Goal: Communication & Community: Connect with others

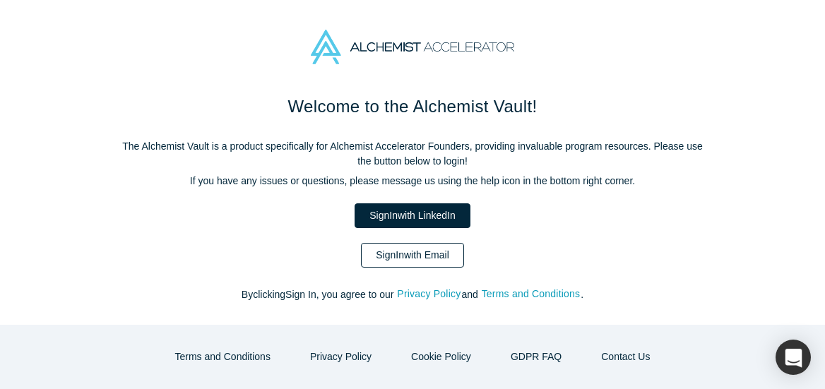
click at [422, 244] on link "Sign In with Email" at bounding box center [412, 255] width 103 height 25
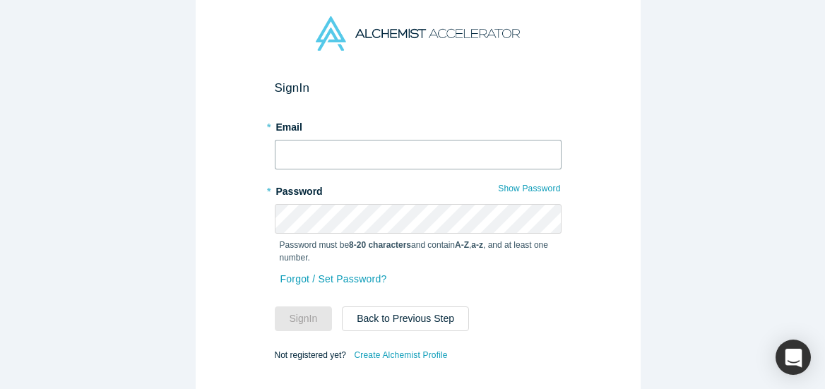
click at [380, 148] on input "text" at bounding box center [418, 155] width 287 height 30
type input "[EMAIL_ADDRESS][DOMAIN_NAME]"
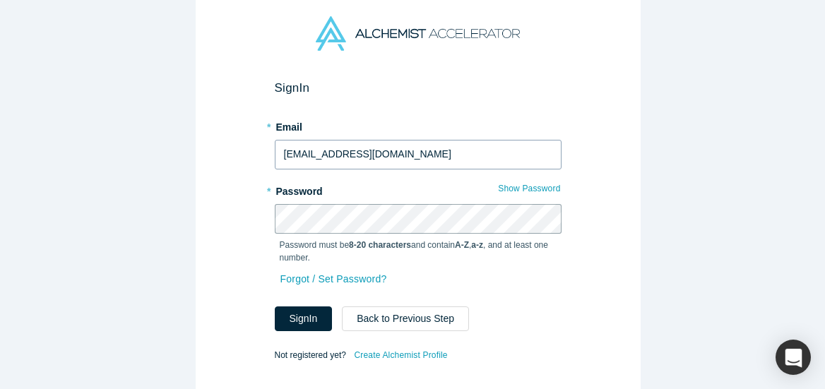
click at [275, 307] on button "Sign In" at bounding box center [304, 319] width 58 height 25
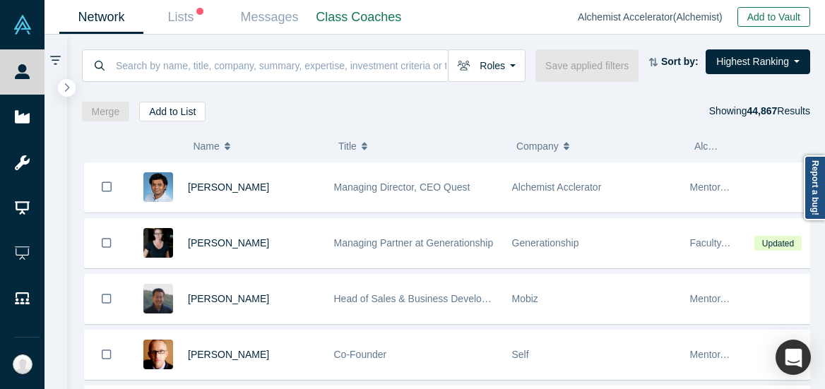
click at [776, 18] on button "Add to Vault" at bounding box center [774, 17] width 73 height 20
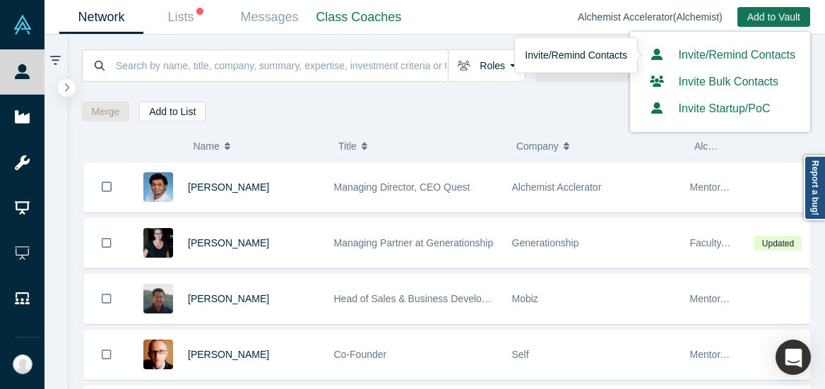
click at [743, 57] on link "Invite/Remind Contacts" at bounding box center [720, 55] width 151 height 12
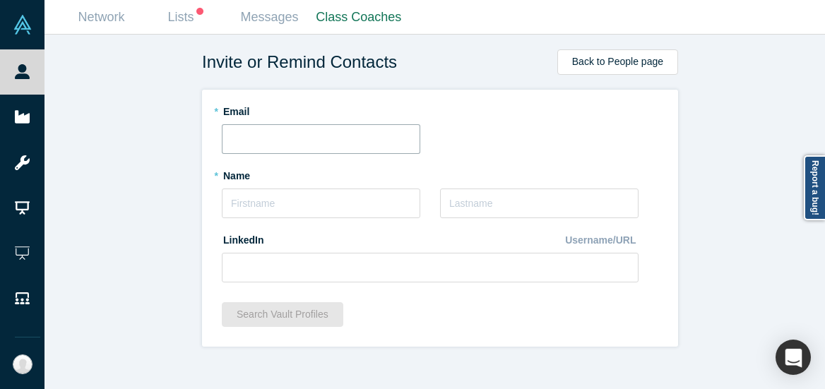
click at [331, 144] on input "text" at bounding box center [321, 139] width 199 height 30
paste input "[PERSON_NAME][EMAIL_ADDRESS][DOMAIN_NAME]"
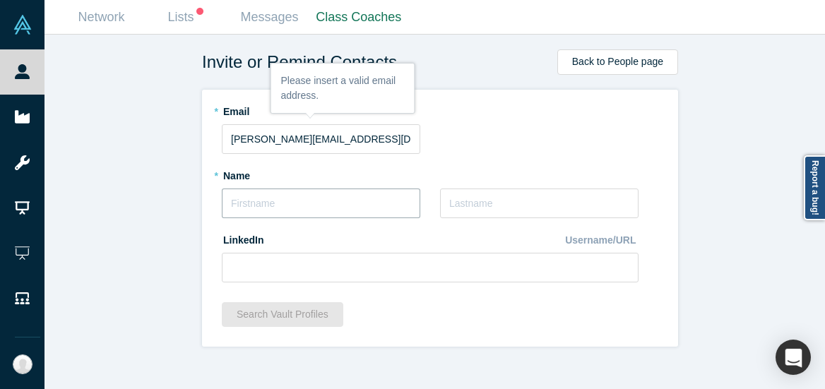
click at [341, 197] on input "text" at bounding box center [321, 204] width 199 height 30
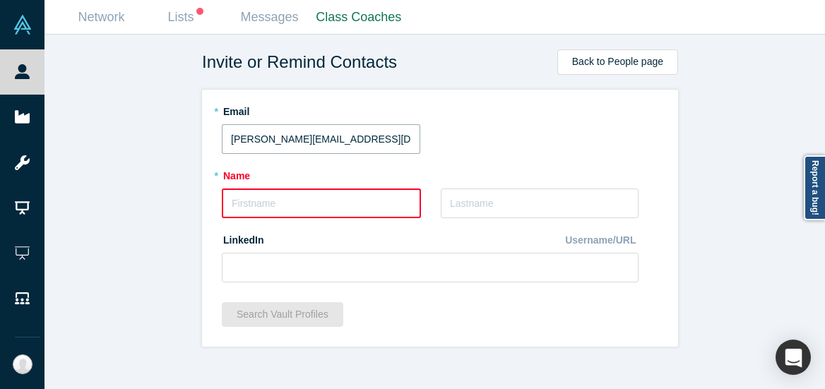
click at [296, 140] on input "[PERSON_NAME][EMAIL_ADDRESS][DOMAIN_NAME]" at bounding box center [321, 139] width 199 height 30
paste input "davidinmandesigns"
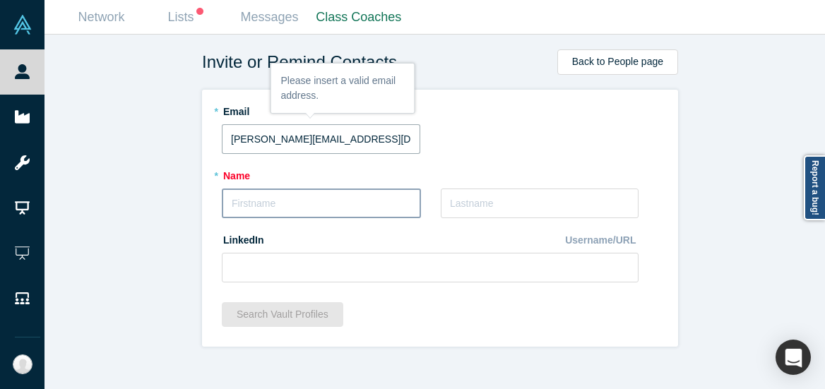
type input "[PERSON_NAME][EMAIL_ADDRESS][DOMAIN_NAME]"
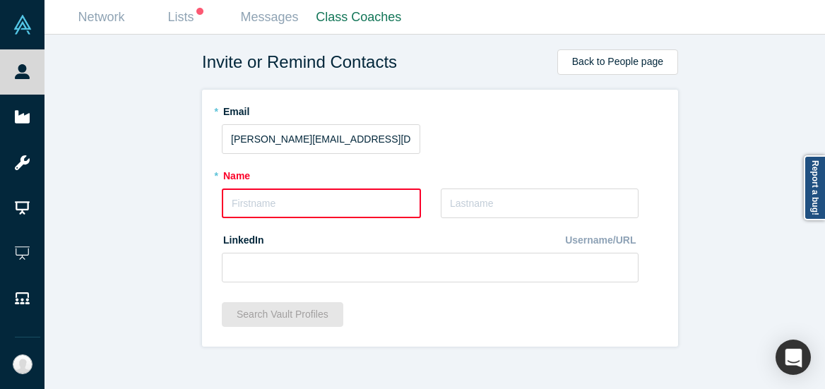
click at [280, 196] on input "text" at bounding box center [321, 204] width 199 height 30
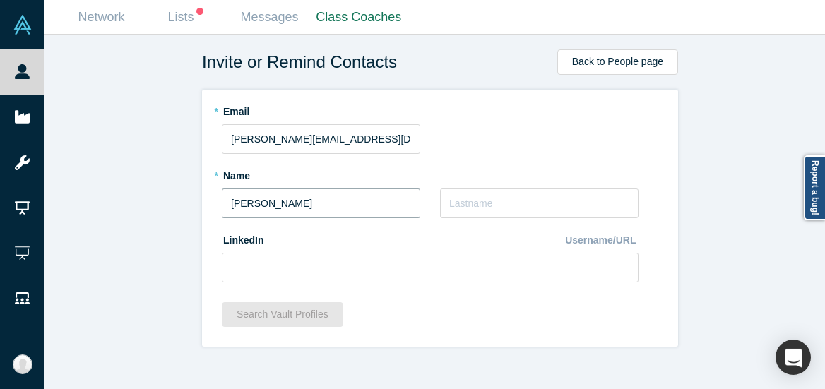
type input "[PERSON_NAME]"
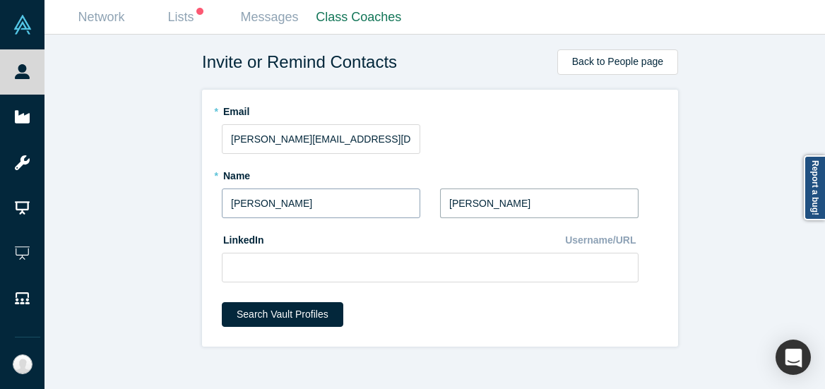
type input "[PERSON_NAME]"
paste input "[URL][DOMAIN_NAME][PERSON_NAME]"
type input "[URL][DOMAIN_NAME][PERSON_NAME]"
click at [472, 153] on div "* Email [PERSON_NAME][EMAIL_ADDRESS][DOMAIN_NAME]" at bounding box center [440, 127] width 437 height 54
click at [717, 265] on div "Invite or Remind Contacts Back to People page * Email [PERSON_NAME][EMAIL_ADDRE…" at bounding box center [441, 217] width 792 height 365
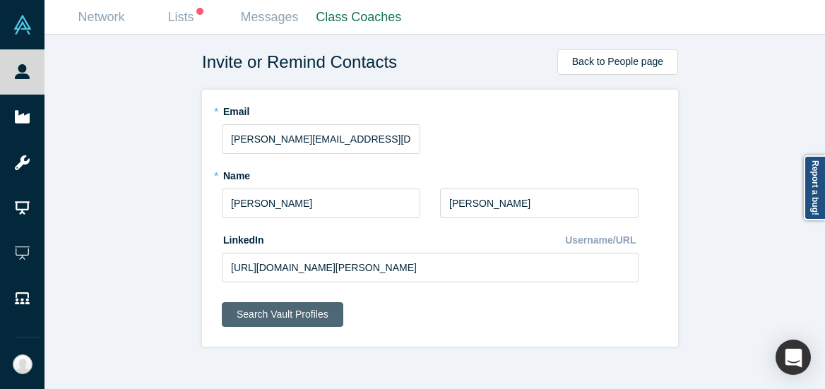
click at [298, 312] on button "Search Vault Profiles" at bounding box center [283, 314] width 122 height 25
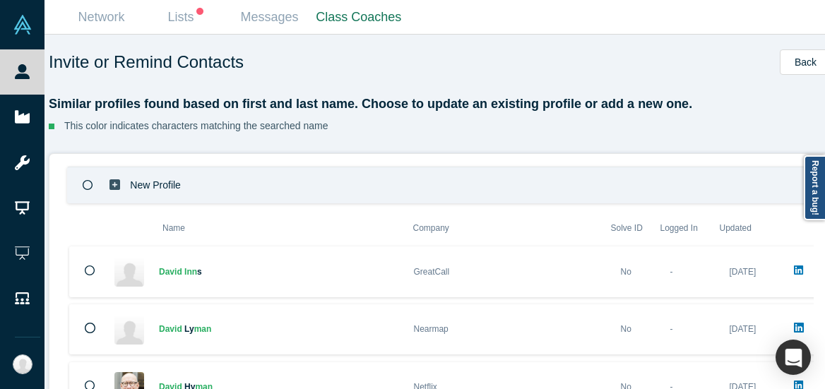
click at [83, 185] on icon at bounding box center [88, 185] width 11 height 11
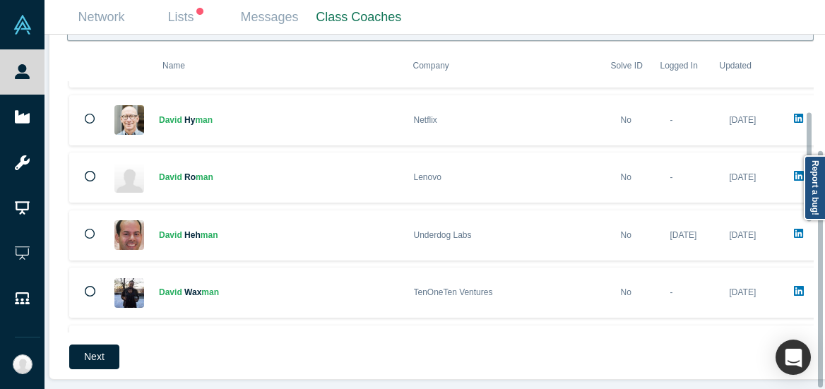
scroll to position [275, 0]
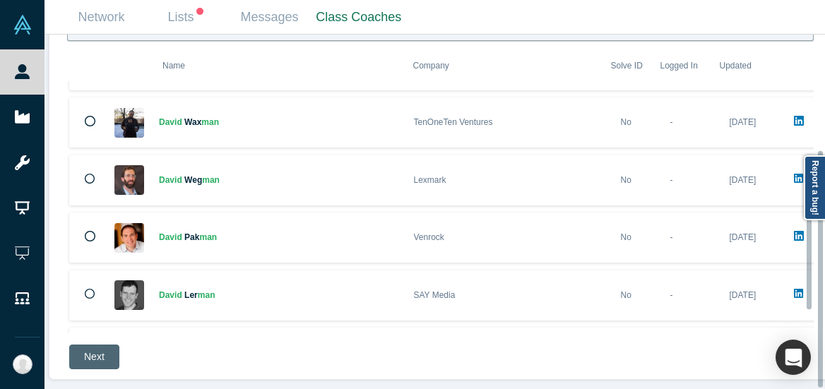
click at [86, 345] on button "Next" at bounding box center [94, 357] width 50 height 25
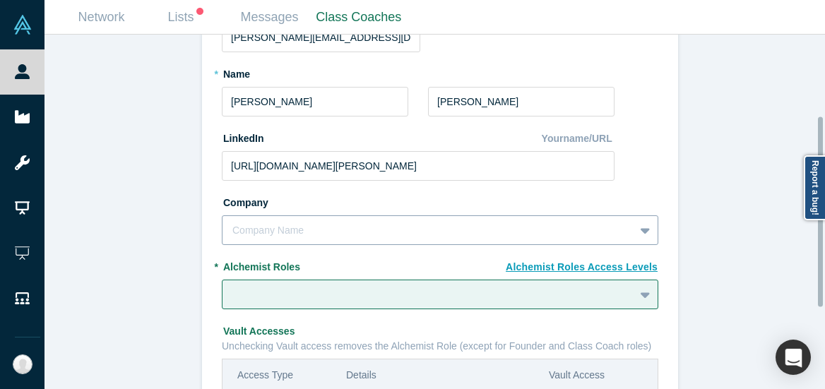
scroll to position [264, 0]
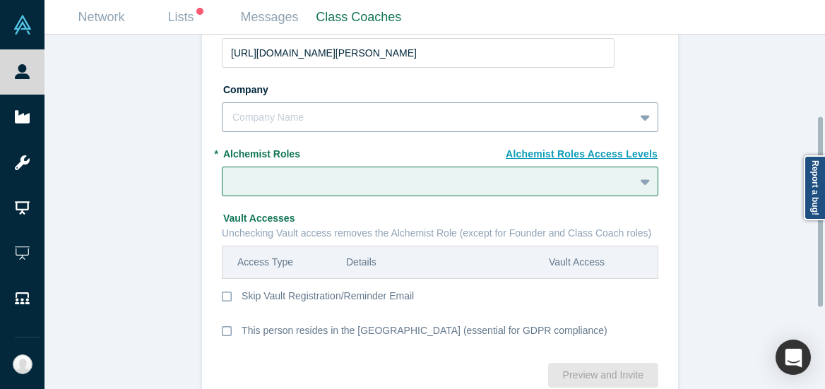
click at [276, 132] on div "Company Name" at bounding box center [440, 117] width 437 height 30
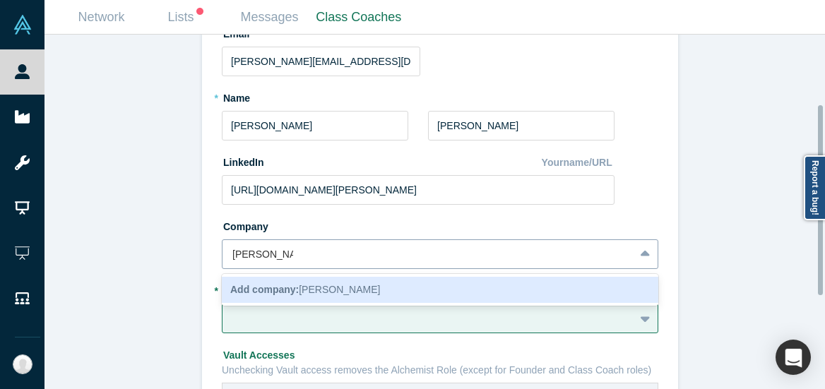
scroll to position [129, 0]
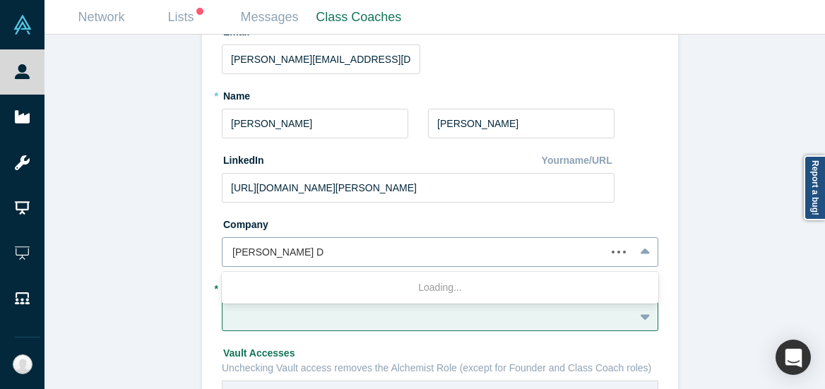
type input "[PERSON_NAME] Designs"
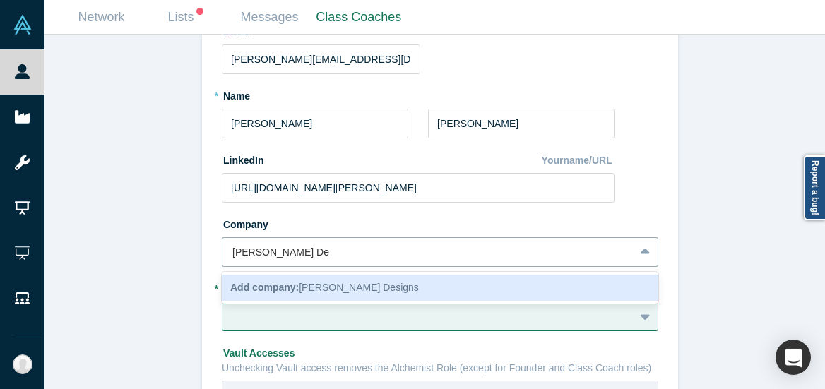
click at [460, 283] on div "Add company: [PERSON_NAME] Designs" at bounding box center [440, 288] width 437 height 26
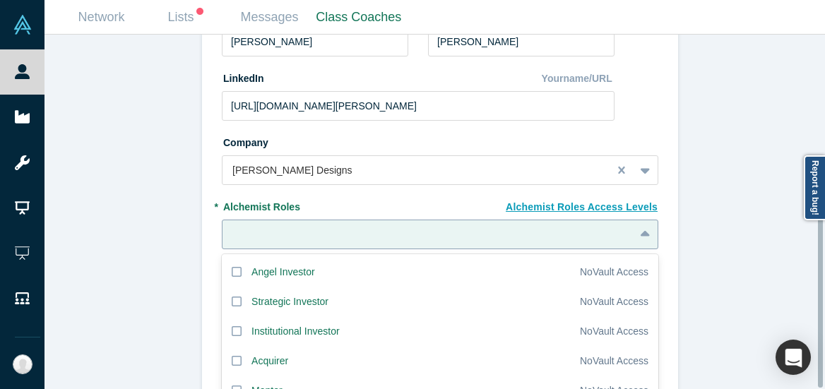
scroll to position [302, 0]
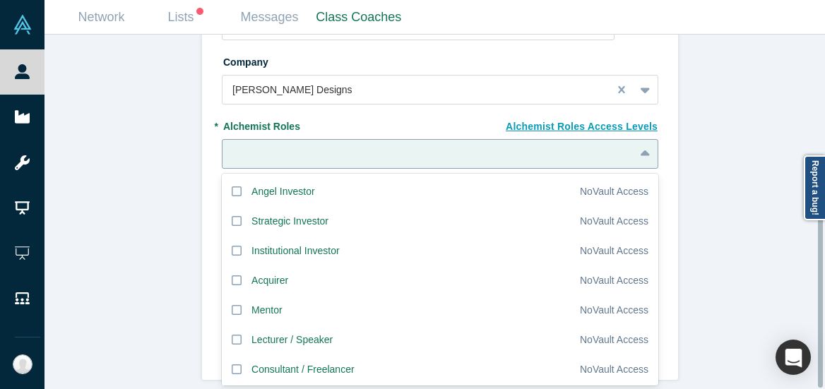
click at [633, 169] on div "Angel Investor, 1 of 20. 20 results available. Use Up and Down to choose option…" at bounding box center [440, 154] width 437 height 30
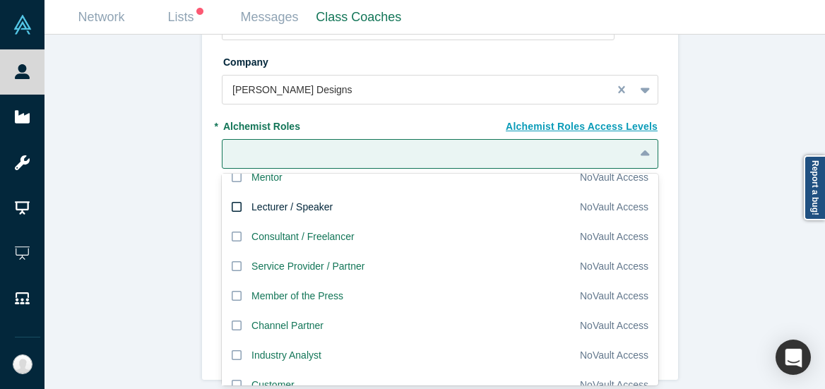
scroll to position [134, 0]
click at [232, 259] on icon at bounding box center [237, 264] width 10 height 11
click at [0, 0] on input "Service Provider / Partner" at bounding box center [0, 0] width 0 height 0
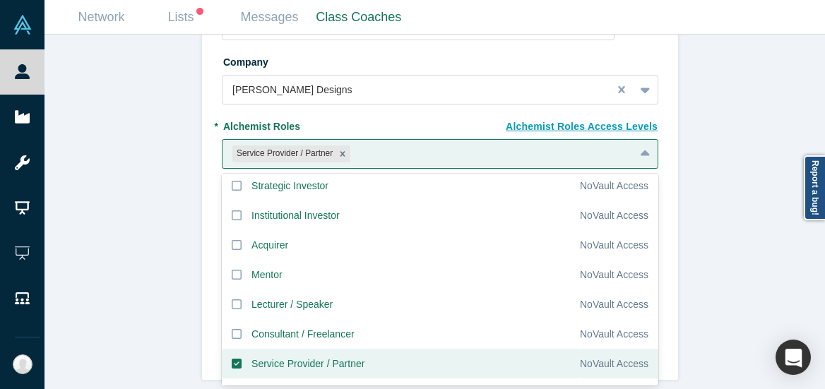
scroll to position [0, 0]
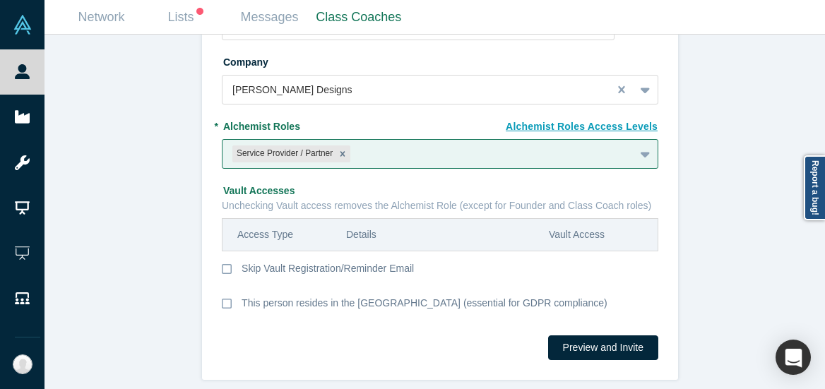
click at [700, 183] on div "Invite or Remind Contacts Back New Profile: [PERSON_NAME] * Email [PERSON_NAME]…" at bounding box center [441, 217] width 792 height 365
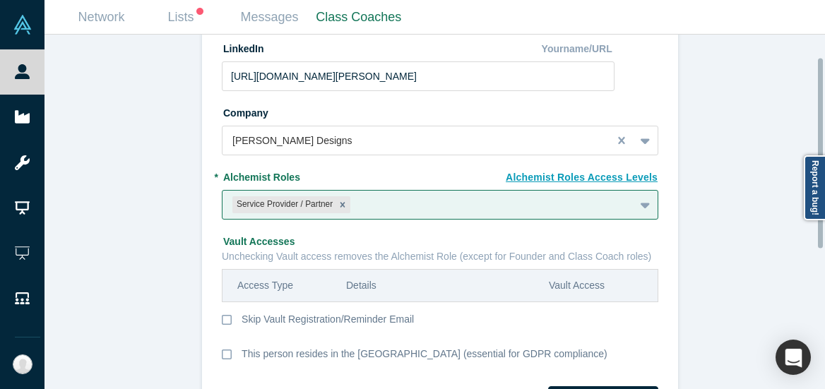
scroll to position [302, 0]
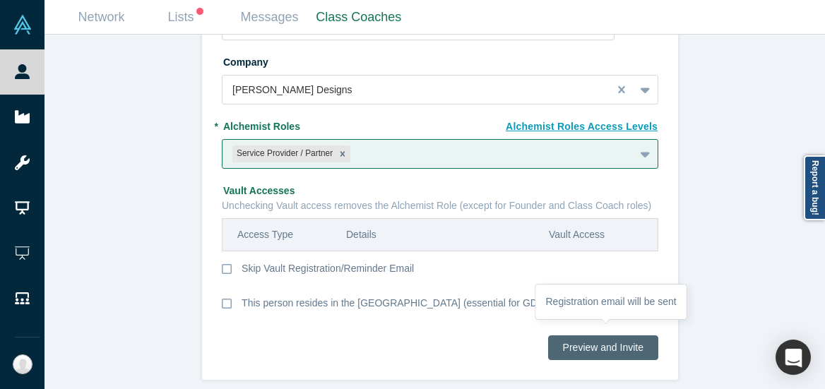
click at [616, 339] on button "Preview and Invite" at bounding box center [603, 348] width 110 height 25
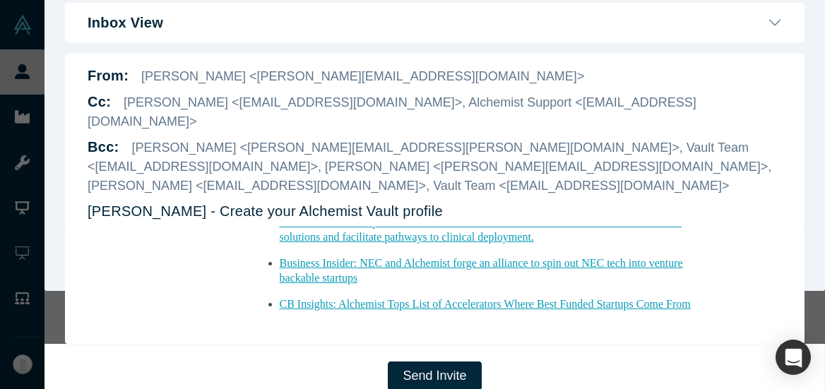
scroll to position [0, 0]
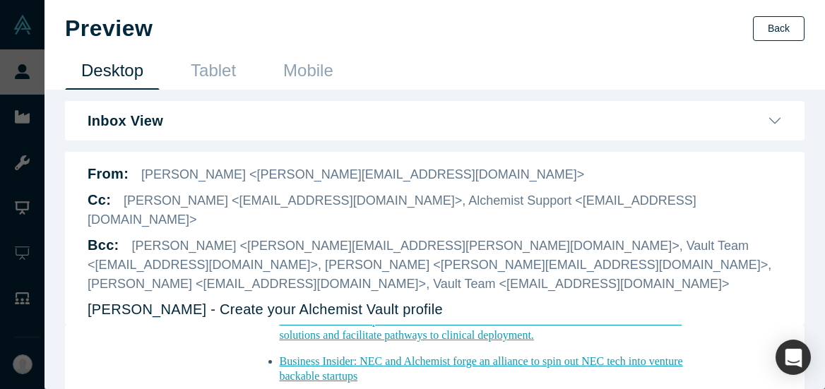
click at [778, 29] on button "Back" at bounding box center [779, 28] width 52 height 25
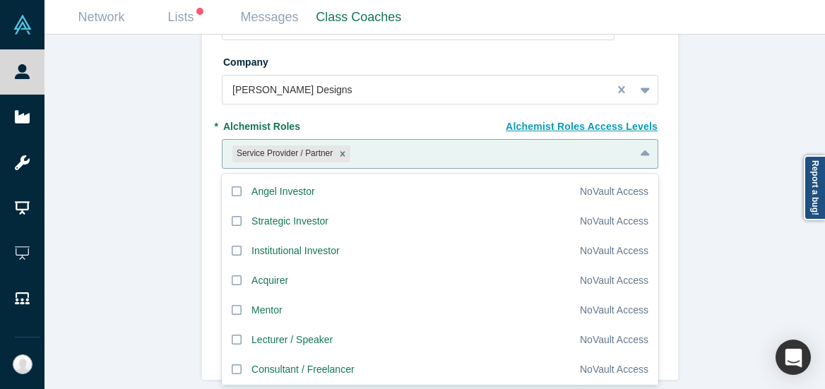
click at [641, 151] on icon at bounding box center [645, 154] width 9 height 6
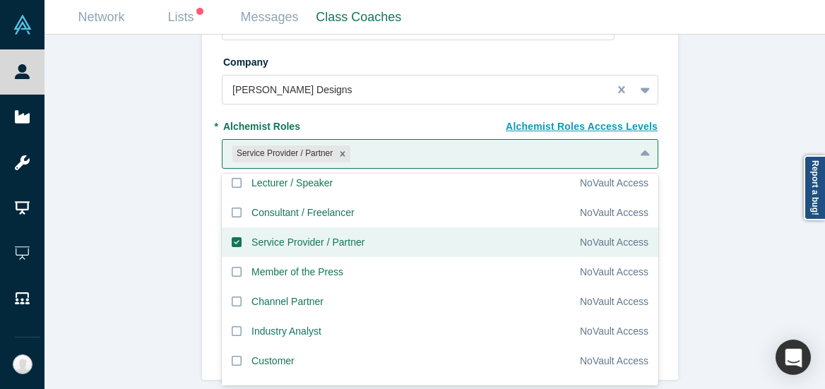
scroll to position [158, 0]
click at [232, 206] on icon at bounding box center [237, 211] width 10 height 11
click at [0, 0] on input "Consultant / Freelancer" at bounding box center [0, 0] width 0 height 0
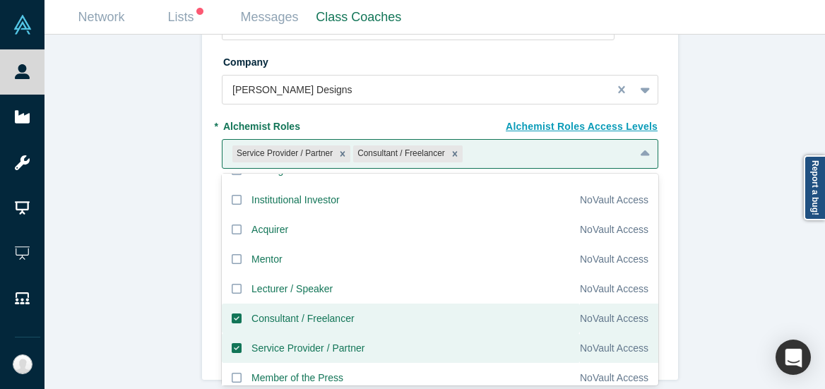
scroll to position [0, 0]
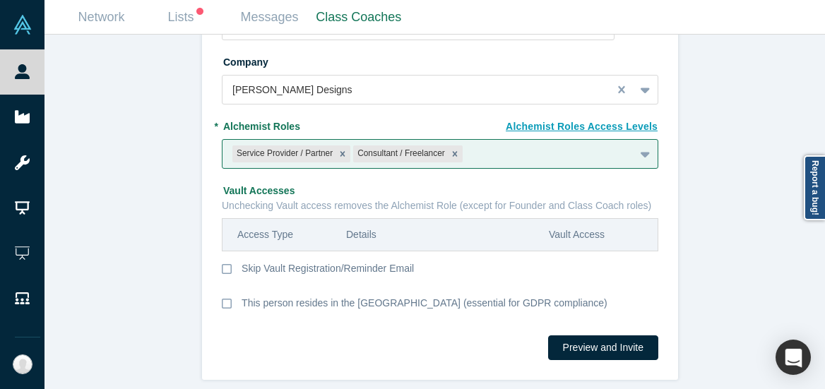
click at [731, 161] on div "Invite or Remind Contacts Back New Profile: [PERSON_NAME] * Email [PERSON_NAME]…" at bounding box center [441, 217] width 792 height 365
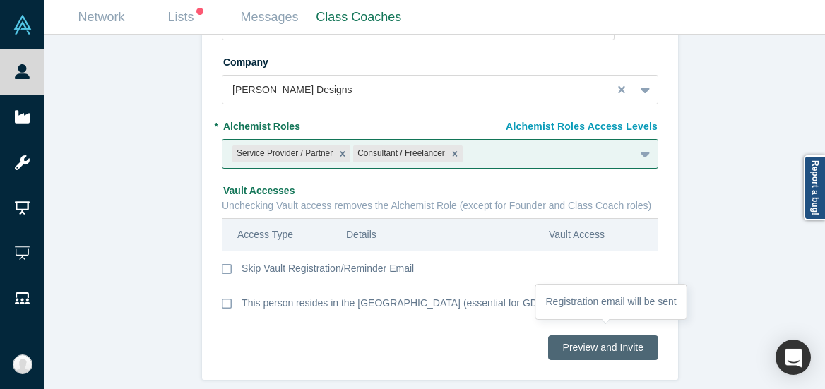
click at [599, 336] on button "Preview and Invite" at bounding box center [603, 348] width 110 height 25
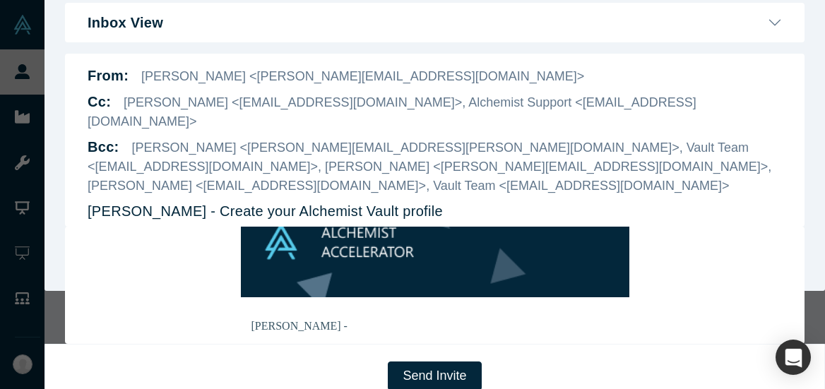
scroll to position [100, 0]
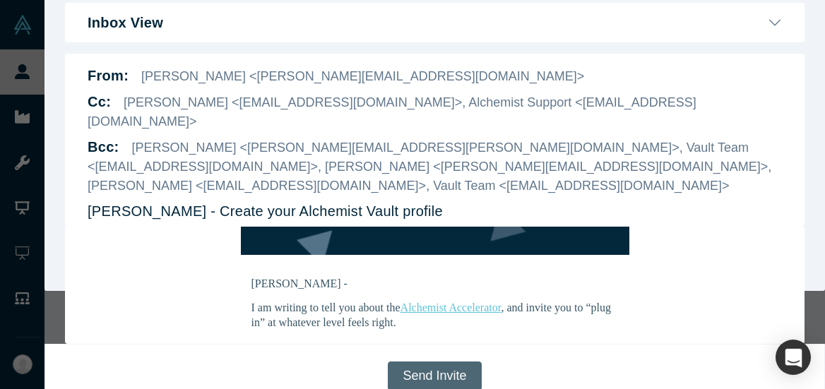
click at [435, 362] on button "Send Invite" at bounding box center [434, 376] width 93 height 29
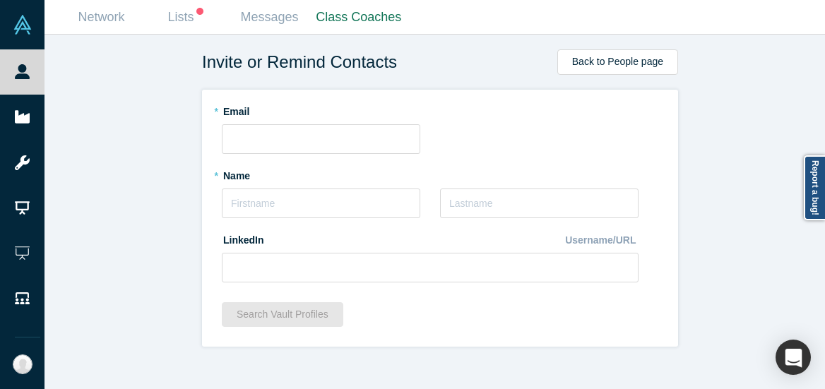
scroll to position [0, 0]
